Goal: Book appointment/travel/reservation

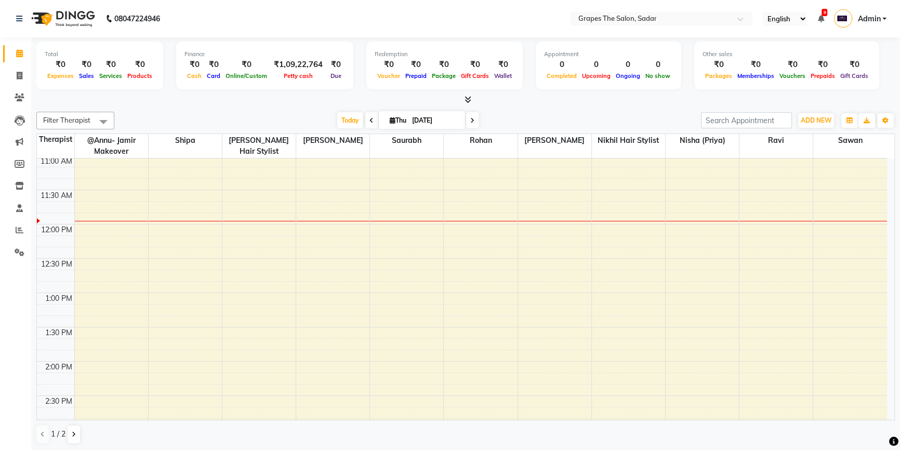
scroll to position [189, 0]
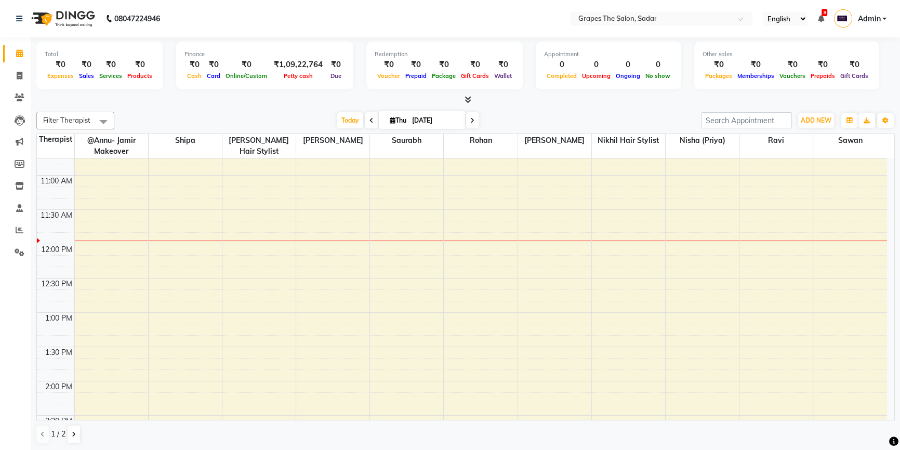
click at [615, 241] on div "8:00 AM 8:30 AM 9:00 AM 9:30 AM 10:00 AM 10:30 AM 11:00 AM 11:30 AM 12:00 PM 12…" at bounding box center [462, 450] width 850 height 960
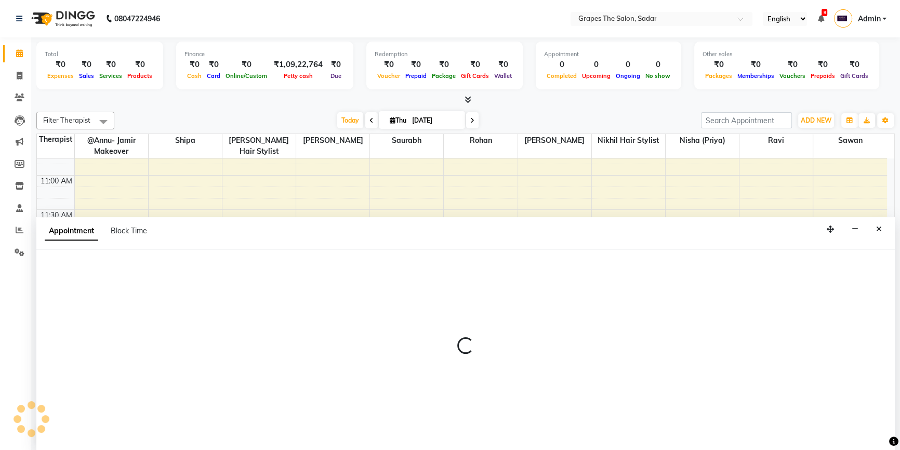
scroll to position [0, 0]
select select "4007"
select select "705"
select select "tentative"
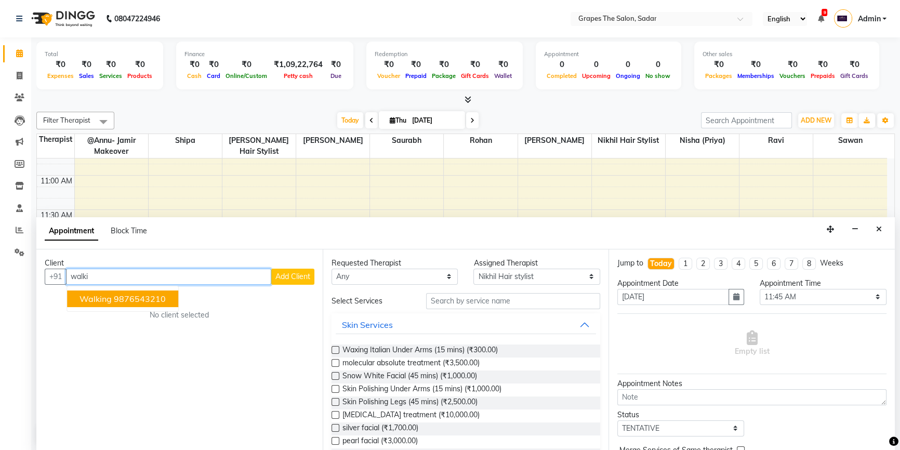
click at [81, 294] on span "walking" at bounding box center [96, 299] width 32 height 10
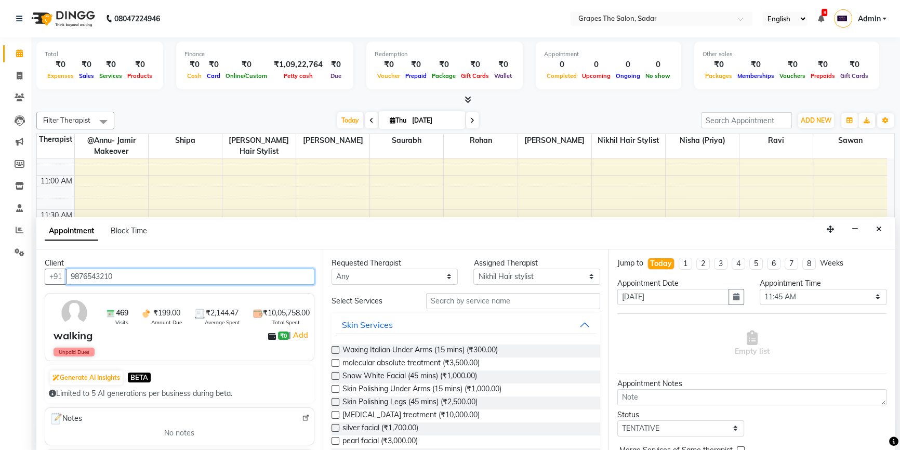
type input "9876543210"
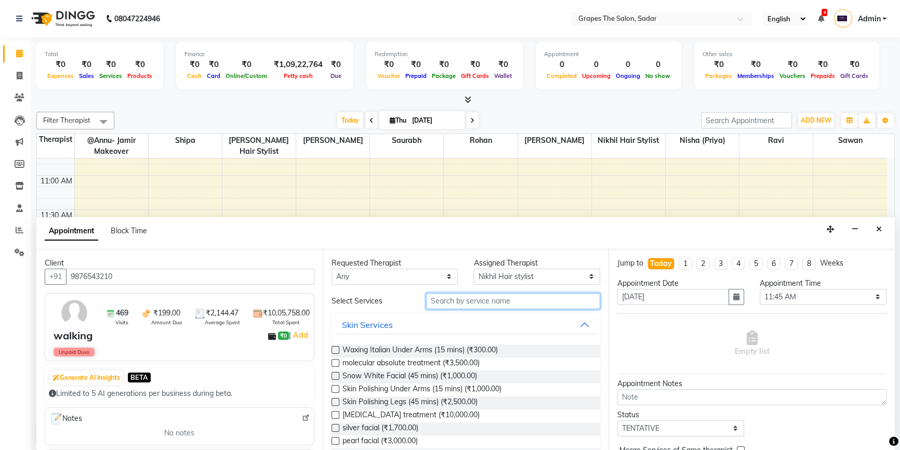
click at [437, 296] on input "text" at bounding box center [513, 301] width 174 height 16
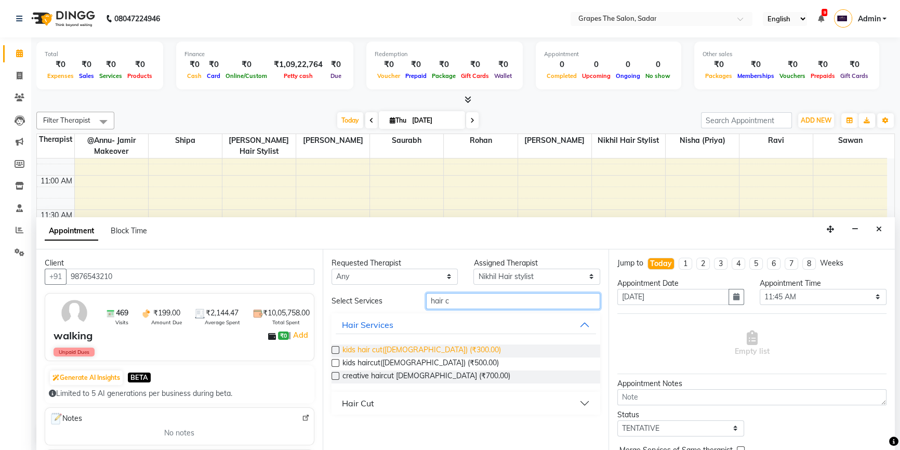
type input "hair c"
click at [432, 347] on span "kids hair cut([DEMOGRAPHIC_DATA]) (₹300.00)" at bounding box center [422, 351] width 159 height 13
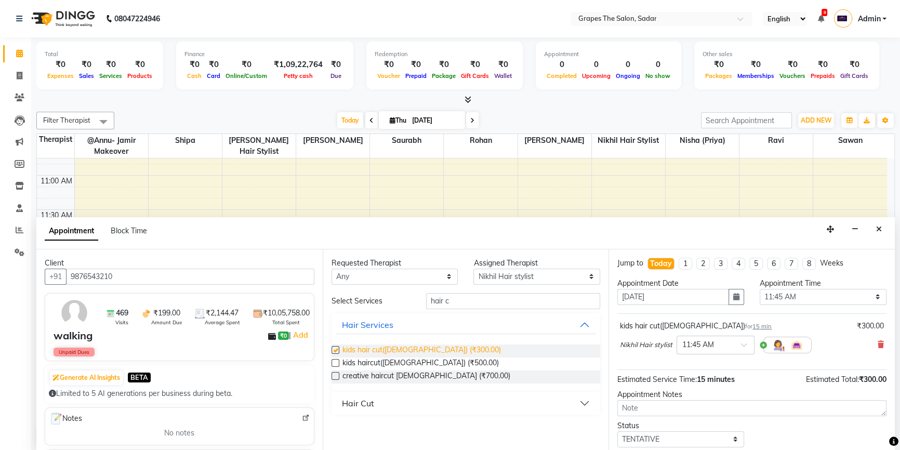
checkbox input "false"
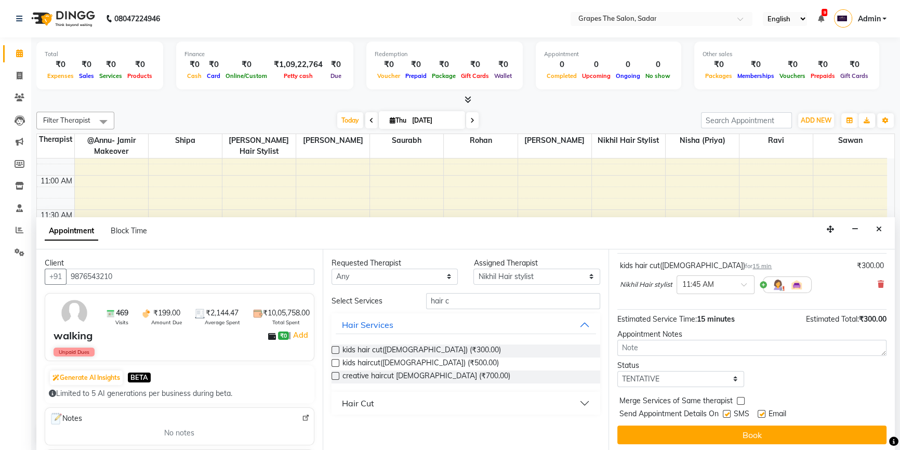
scroll to position [61, 0]
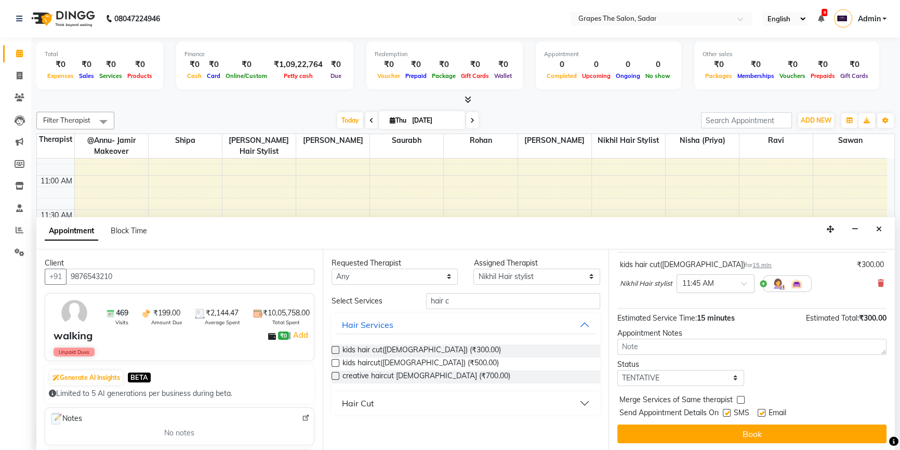
click at [763, 411] on label at bounding box center [762, 413] width 8 height 8
click at [763, 411] on input "checkbox" at bounding box center [761, 414] width 7 height 7
checkbox input "false"
click at [726, 412] on label at bounding box center [727, 413] width 8 height 8
click at [726, 412] on input "checkbox" at bounding box center [726, 414] width 7 height 7
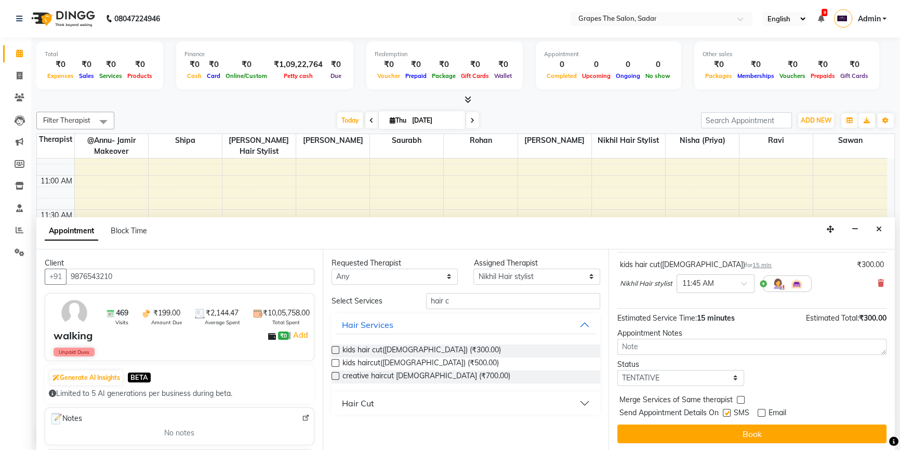
checkbox input "false"
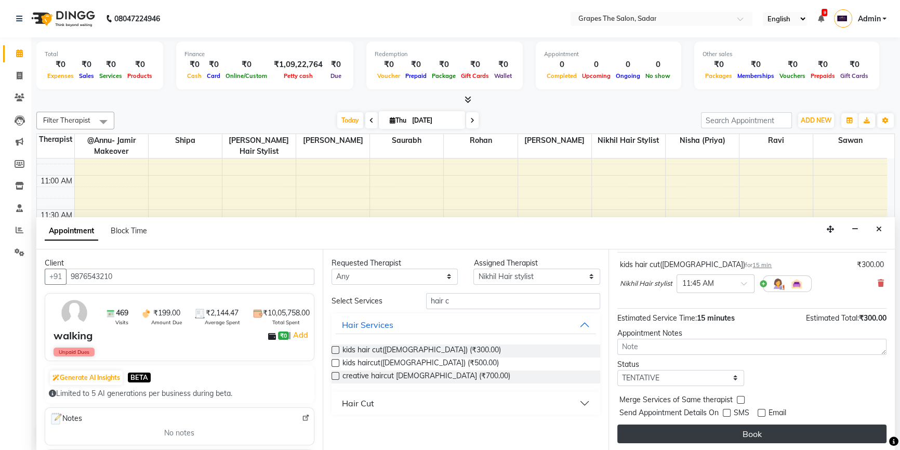
click at [728, 426] on button "Book" at bounding box center [752, 434] width 269 height 19
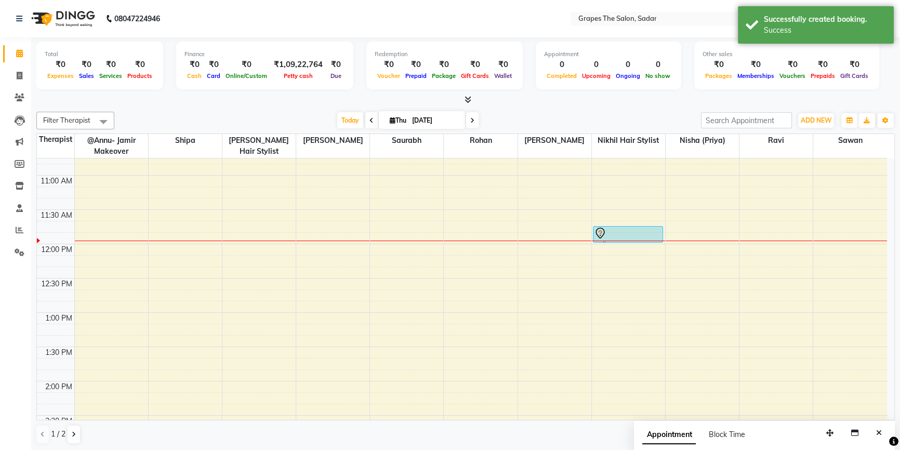
scroll to position [0, 0]
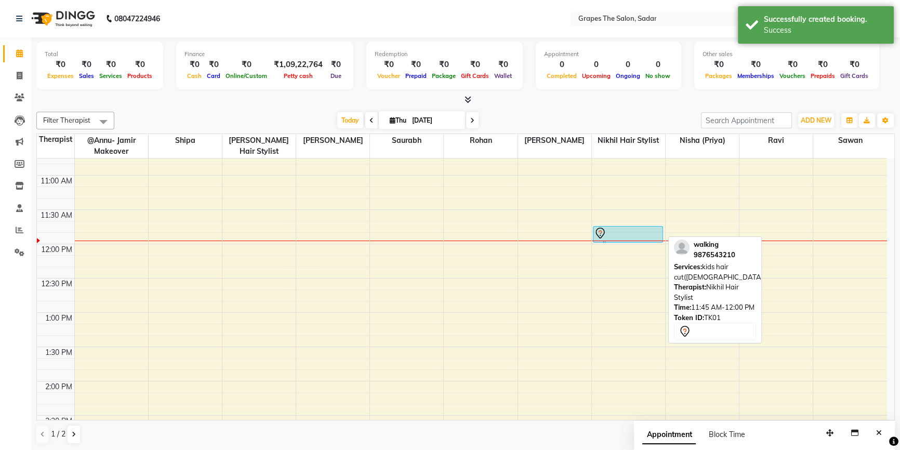
click at [637, 232] on div at bounding box center [628, 233] width 69 height 12
select select "7"
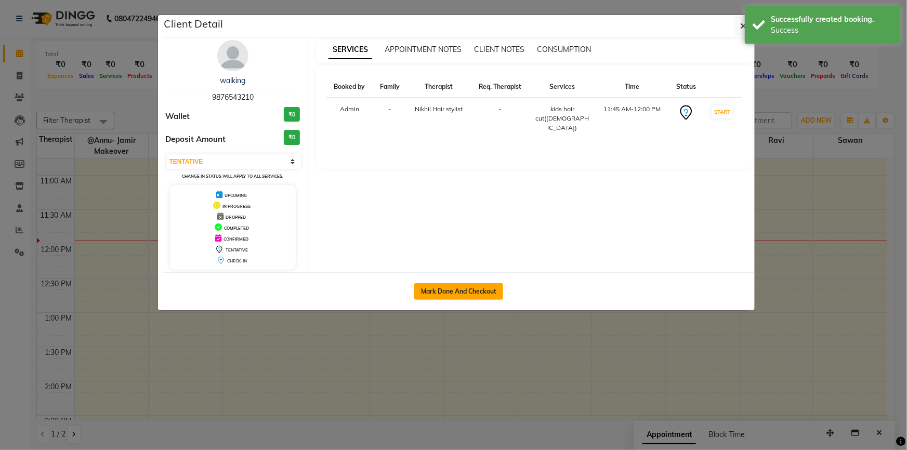
click at [475, 290] on button "Mark Done And Checkout" at bounding box center [458, 291] width 89 height 17
select select "service"
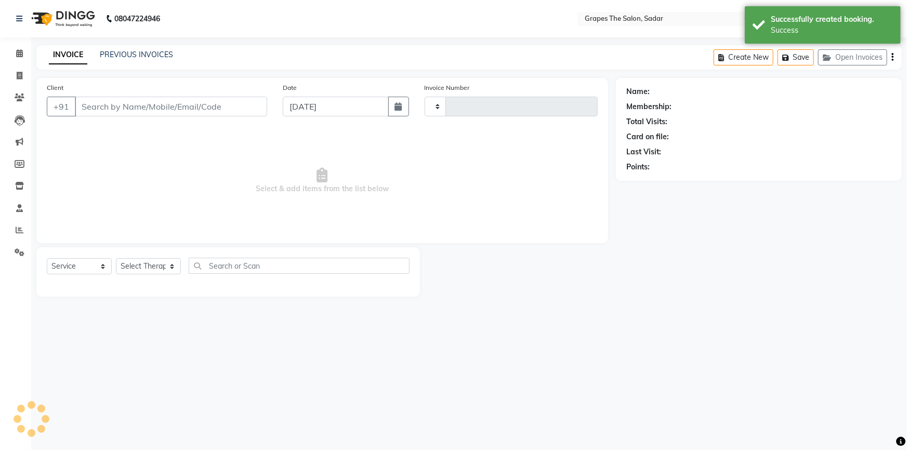
type input "1497"
select select "55"
type input "9876543210"
select select "4007"
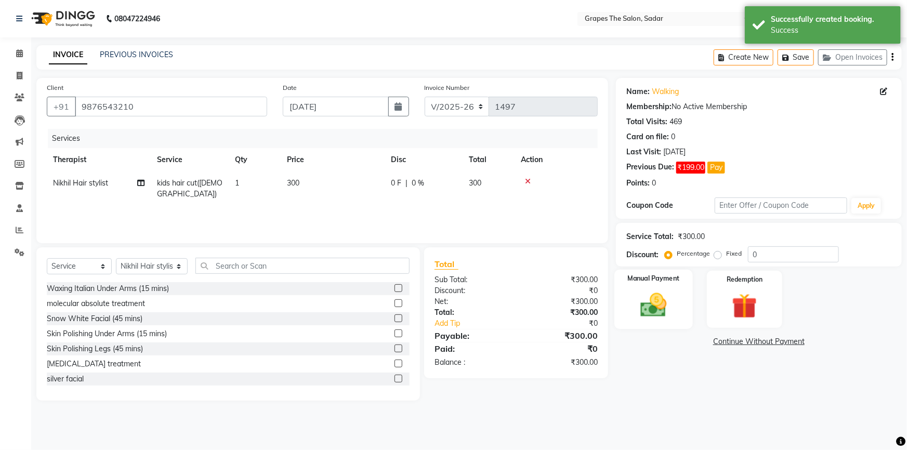
click at [666, 296] on img at bounding box center [654, 305] width 43 height 30
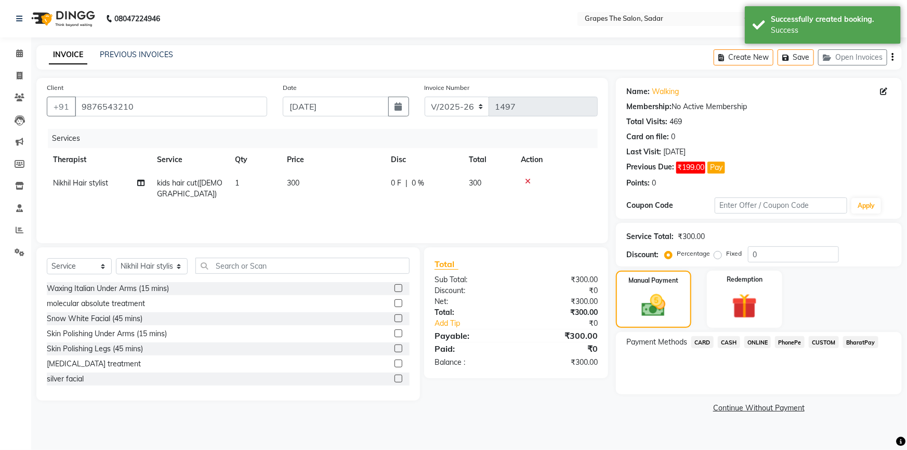
click at [737, 343] on span "CASH" at bounding box center [729, 342] width 22 height 12
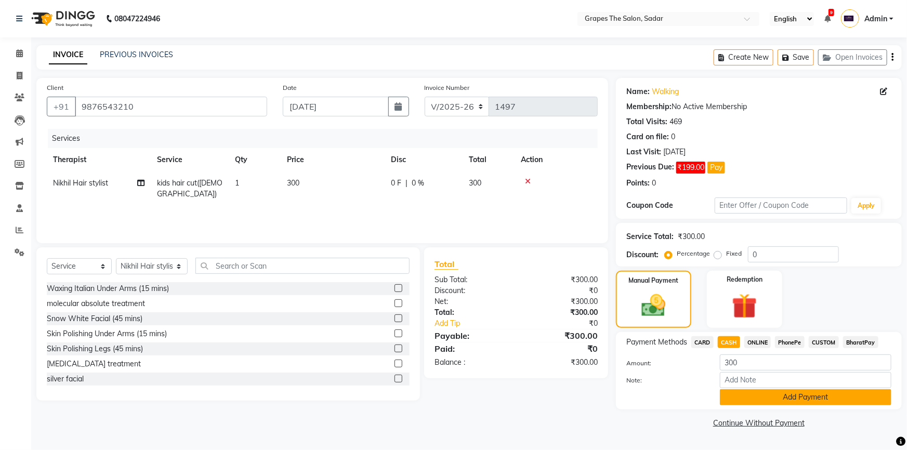
click at [759, 402] on button "Add Payment" at bounding box center [806, 397] width 172 height 16
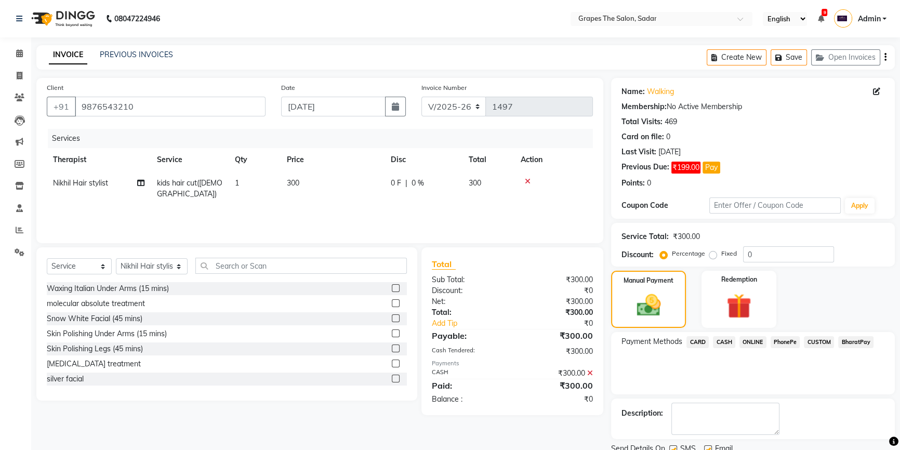
scroll to position [39, 0]
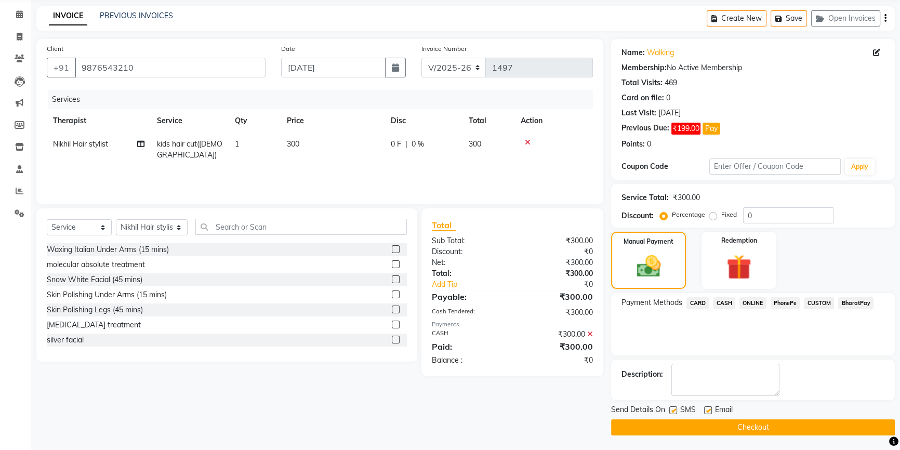
click at [709, 409] on label at bounding box center [708, 410] width 8 height 8
click at [709, 409] on input "checkbox" at bounding box center [707, 411] width 7 height 7
checkbox input "false"
click at [676, 411] on label at bounding box center [673, 410] width 8 height 8
click at [676, 411] on input "checkbox" at bounding box center [672, 411] width 7 height 7
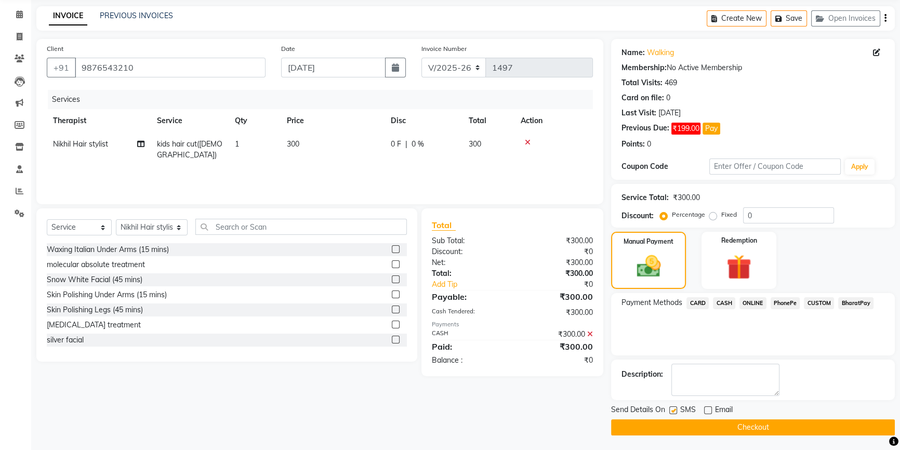
checkbox input "false"
click at [679, 425] on button "Checkout" at bounding box center [753, 427] width 284 height 16
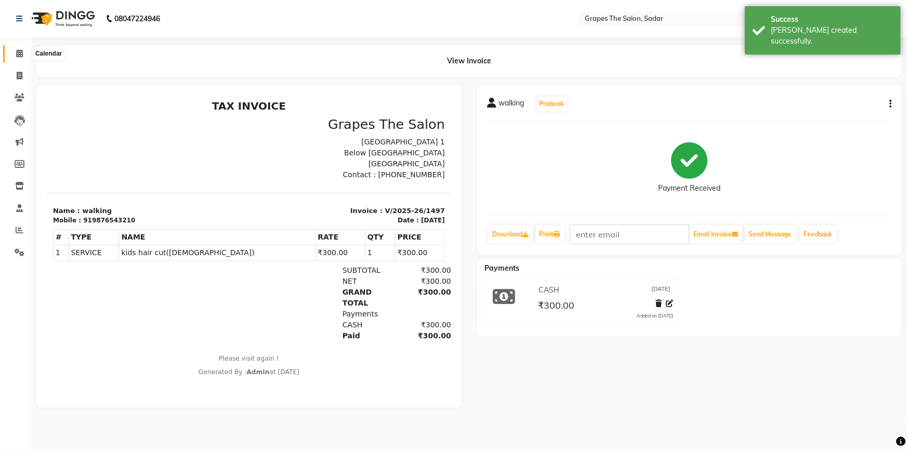
click at [17, 56] on icon at bounding box center [19, 53] width 7 height 8
